Goal: Transaction & Acquisition: Book appointment/travel/reservation

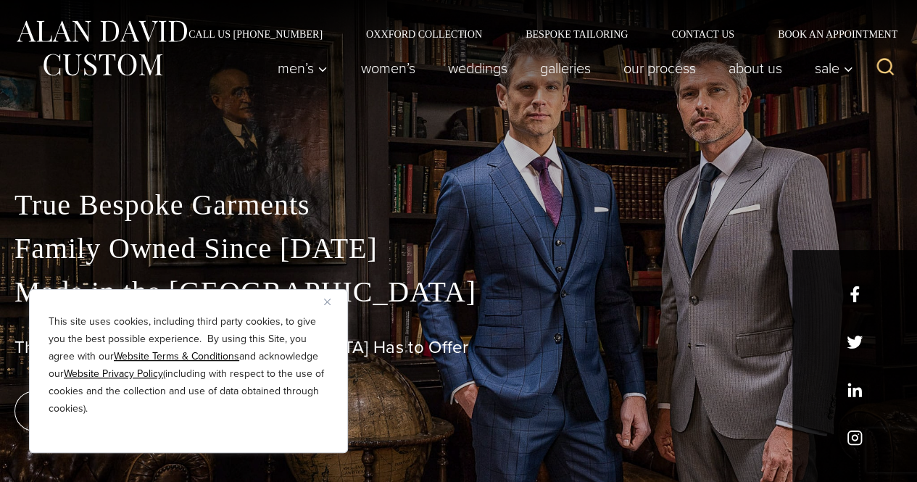
click at [323, 298] on div "This site uses cookies, including third party cookies, to give you the best pos…" at bounding box center [188, 371] width 319 height 164
click at [327, 301] on img "Close" at bounding box center [327, 302] width 7 height 7
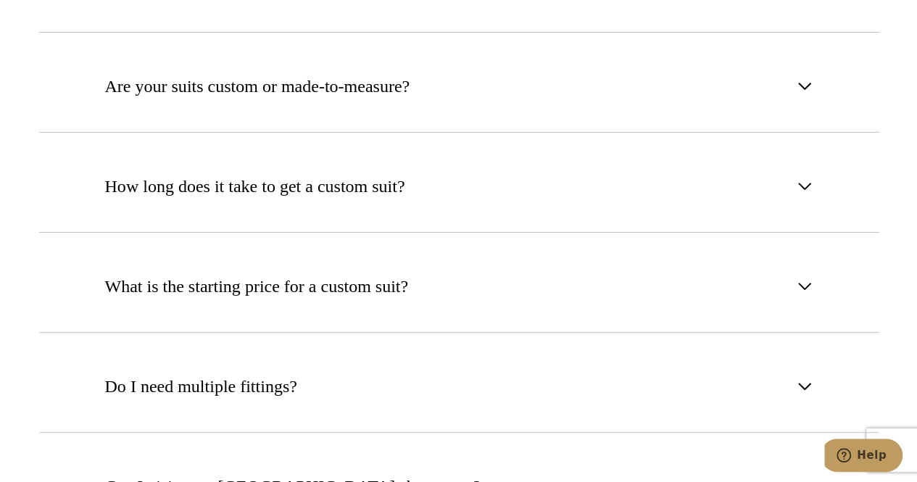
scroll to position [5598, 0]
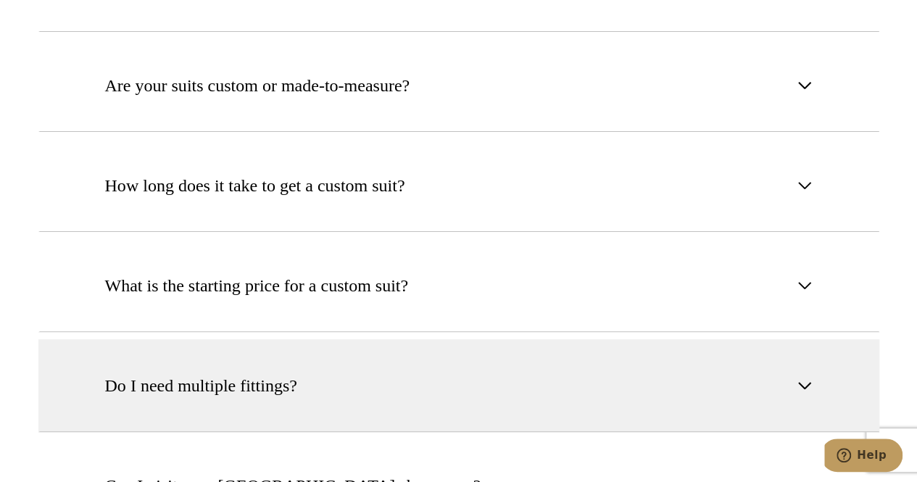
click at [405, 339] on button "Do I need multiple fittings?" at bounding box center [458, 385] width 840 height 93
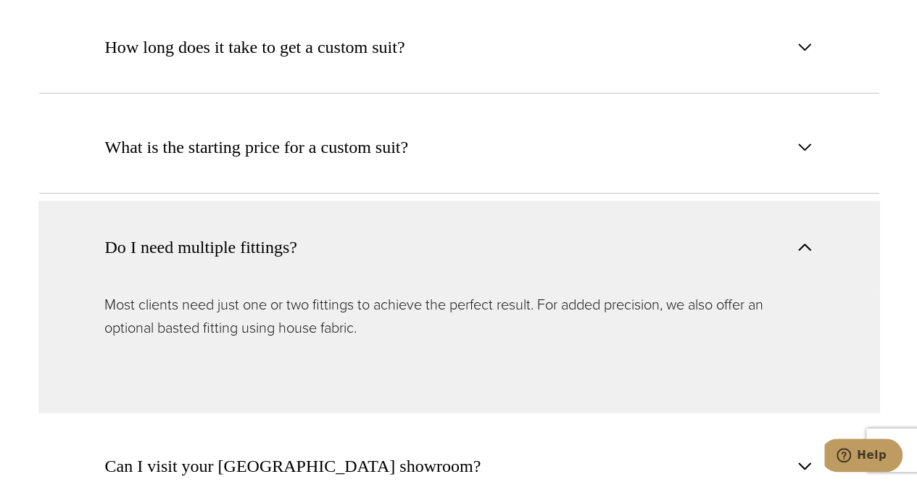
scroll to position [5775, 0]
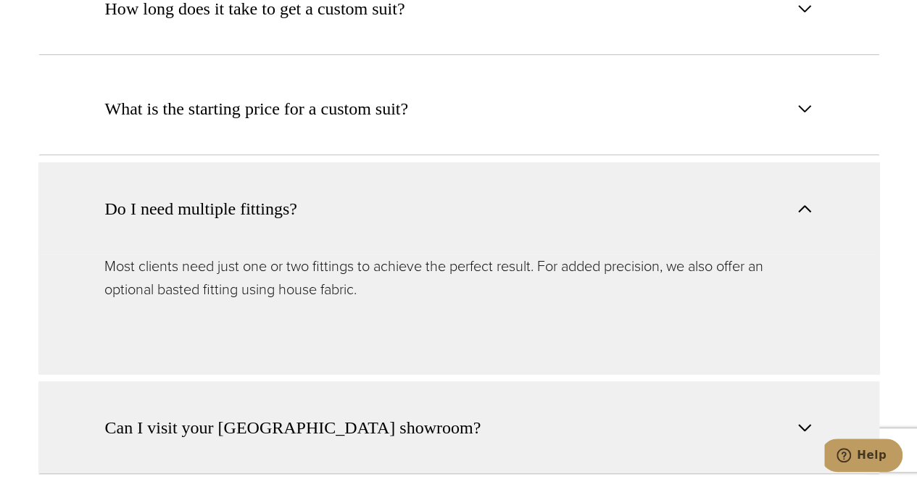
click at [413, 381] on button "Can I visit your NYC showroom?" at bounding box center [458, 427] width 840 height 93
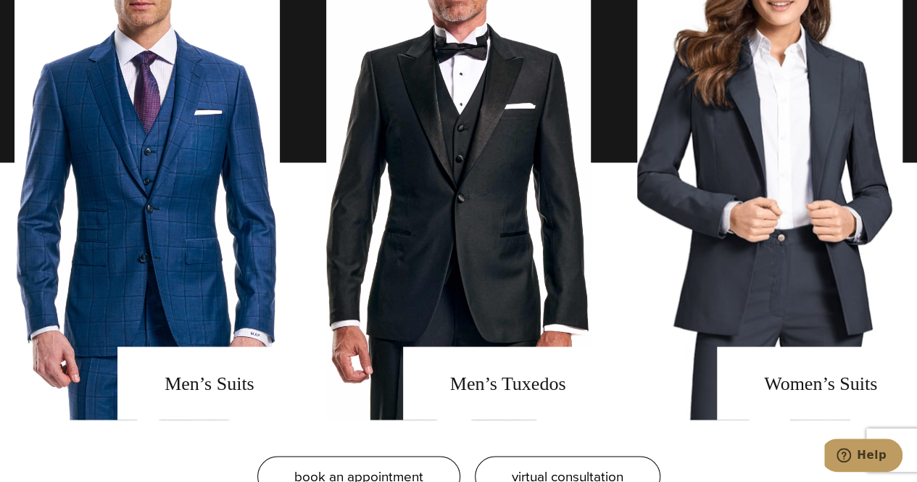
scroll to position [1067, 0]
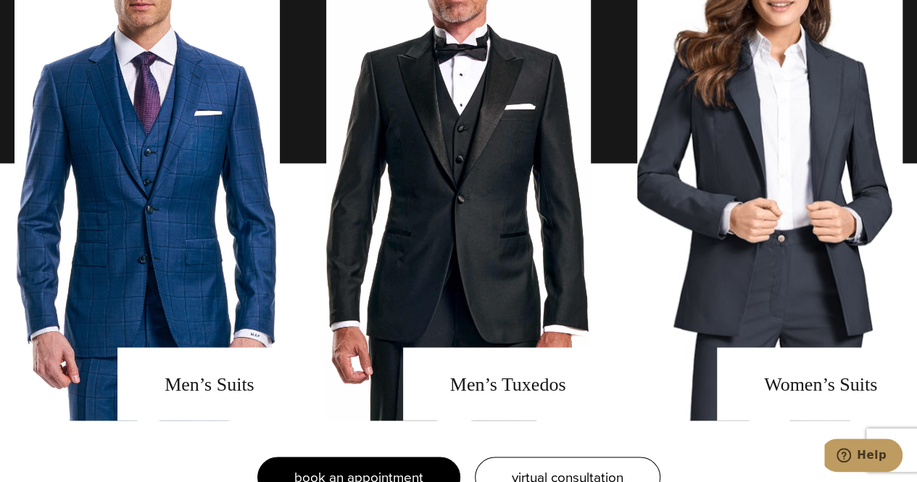
click at [327, 466] on span "book an appointment" at bounding box center [358, 476] width 129 height 21
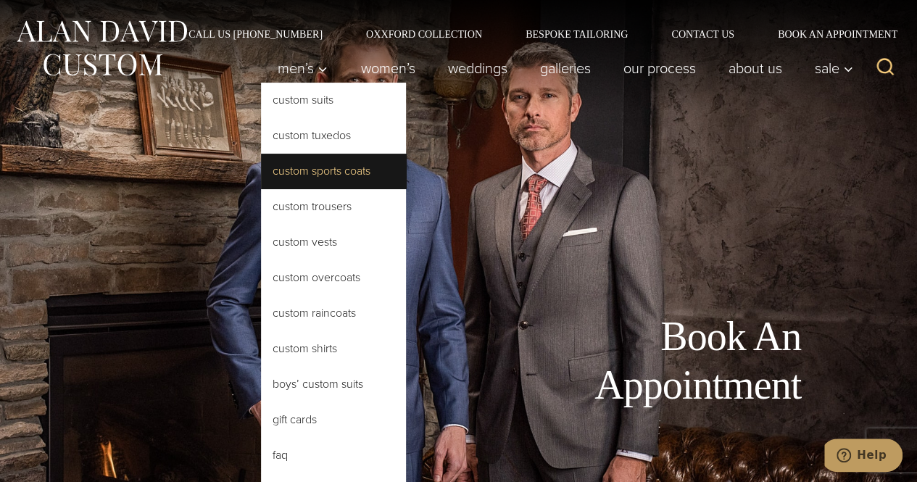
click at [307, 170] on link "Custom Sports Coats" at bounding box center [333, 171] width 145 height 35
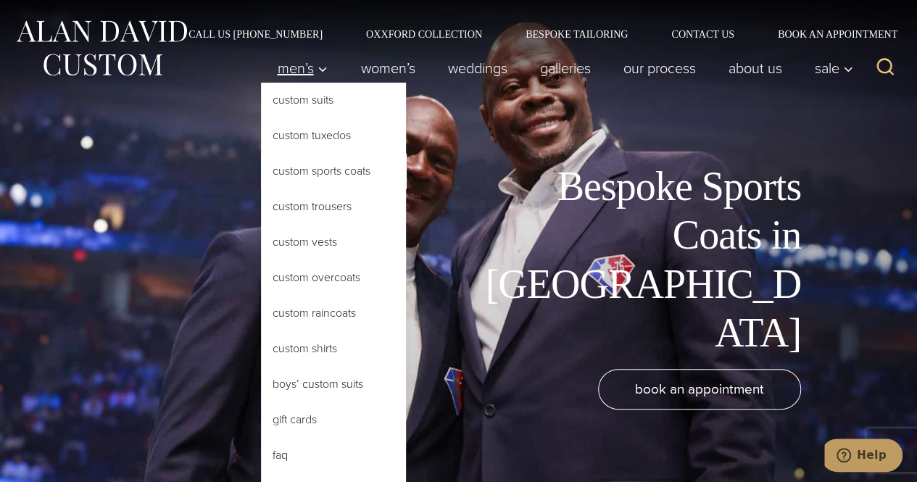
click at [287, 75] on span "Men’s" at bounding box center [302, 68] width 51 height 14
